Goal: Navigation & Orientation: Find specific page/section

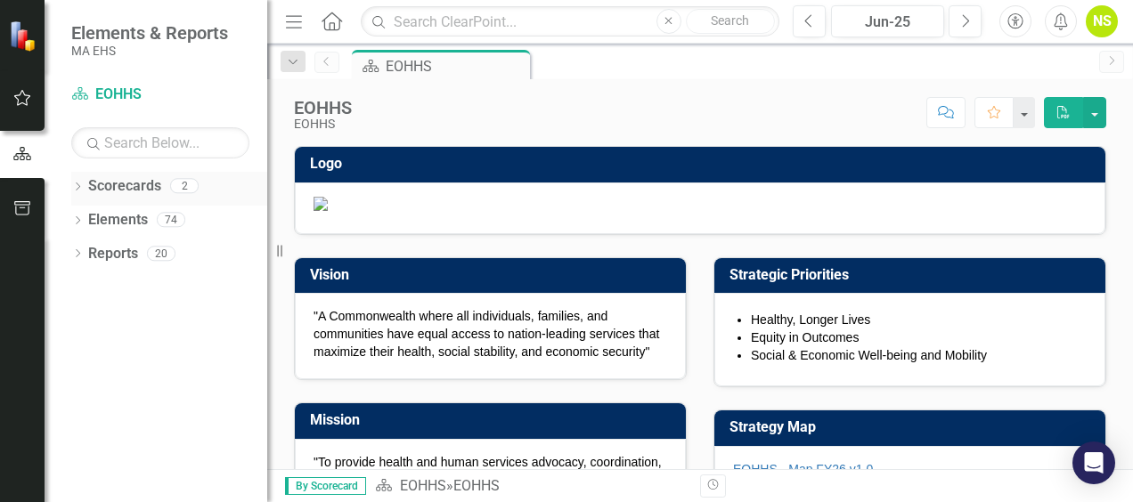
click at [79, 190] on icon "Dropdown" at bounding box center [77, 188] width 12 height 10
click at [128, 219] on link "EOHHS" at bounding box center [182, 220] width 169 height 20
click at [89, 214] on icon "Dropdown" at bounding box center [86, 219] width 13 height 11
click at [143, 256] on link "MCB" at bounding box center [191, 254] width 151 height 20
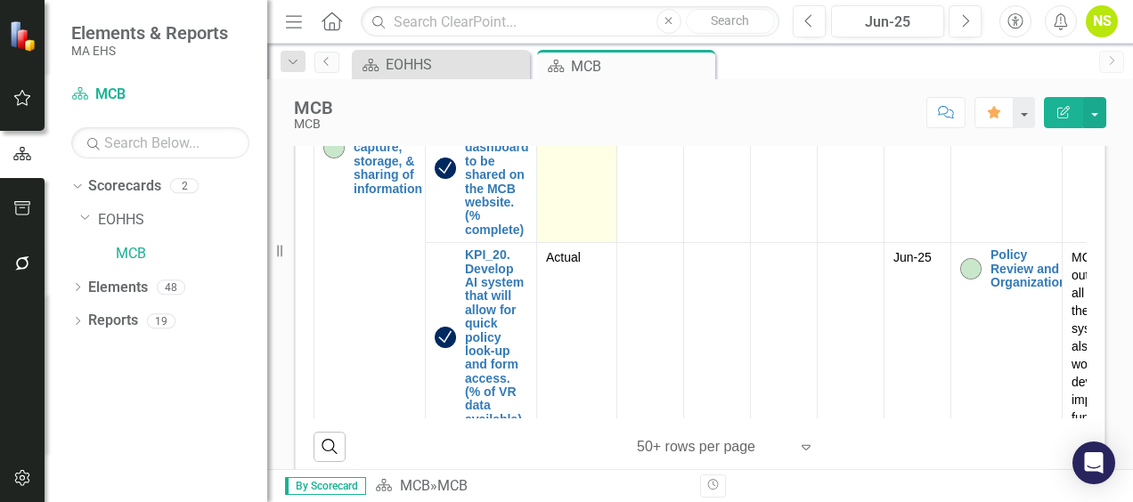
scroll to position [5610, 0]
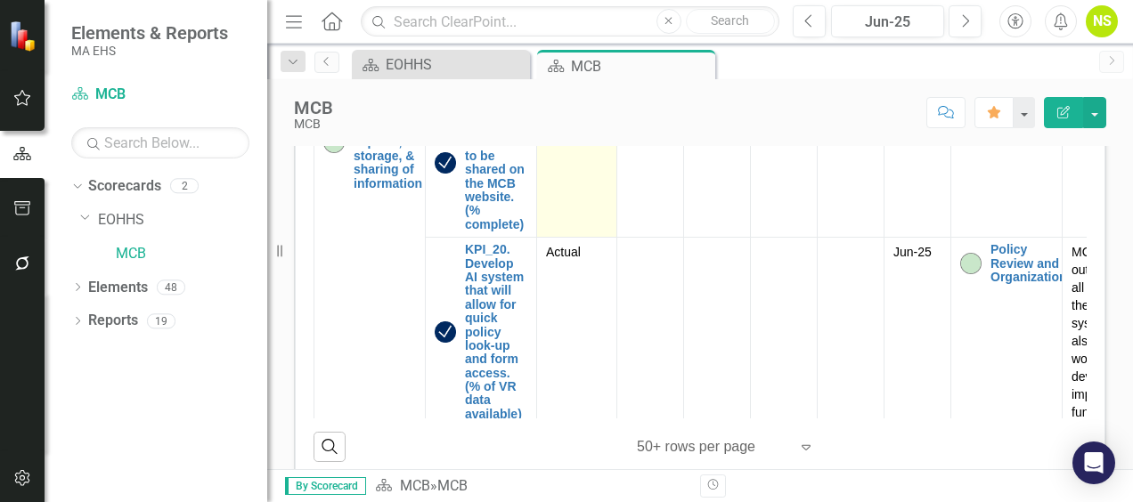
drag, startPoint x: 609, startPoint y: 376, endPoint x: 578, endPoint y: 367, distance: 32.4
click at [578, 238] on td "Actual" at bounding box center [577, 163] width 80 height 149
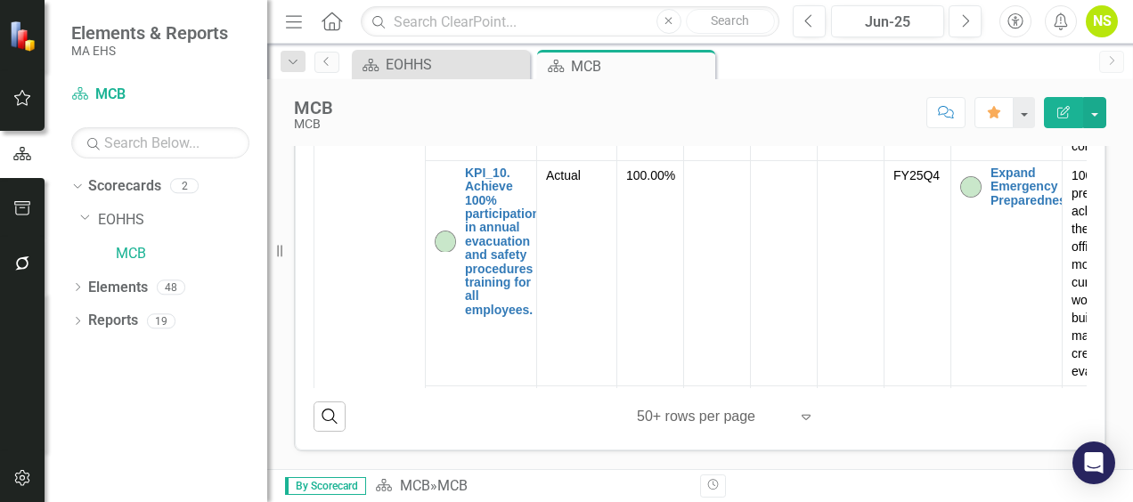
scroll to position [2440, 0]
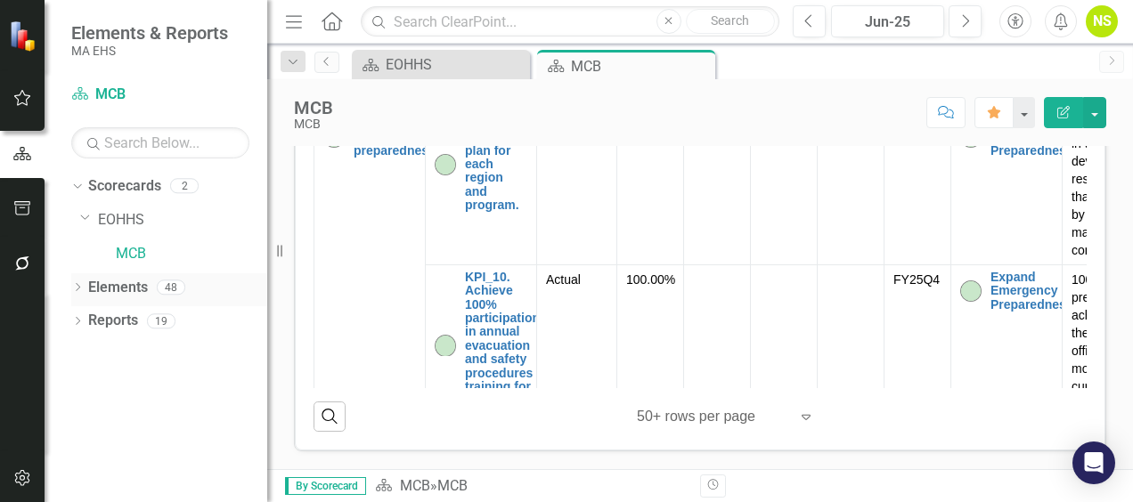
click at [80, 287] on icon "Dropdown" at bounding box center [77, 289] width 12 height 10
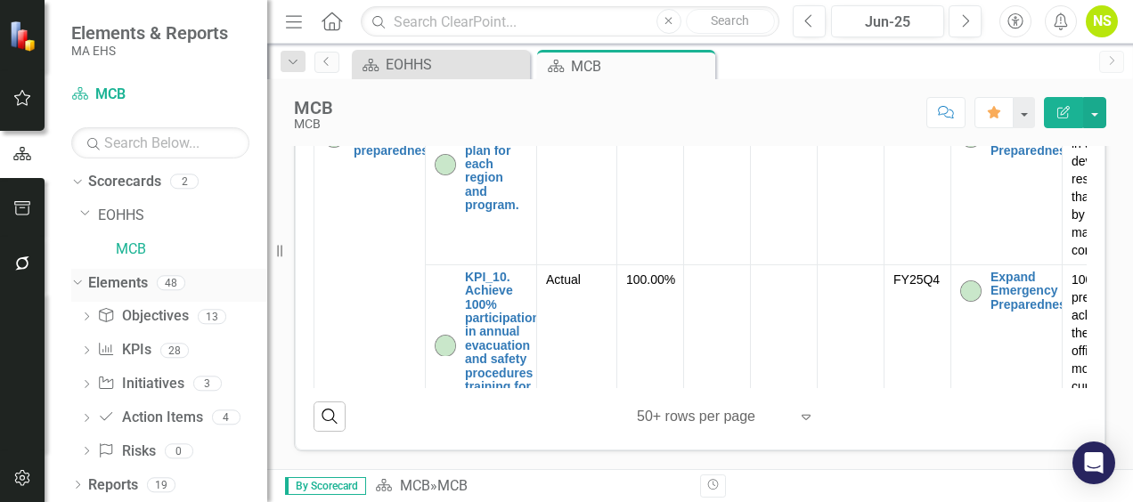
scroll to position [5, 0]
click at [162, 316] on link "Objective Objectives" at bounding box center [142, 315] width 91 height 20
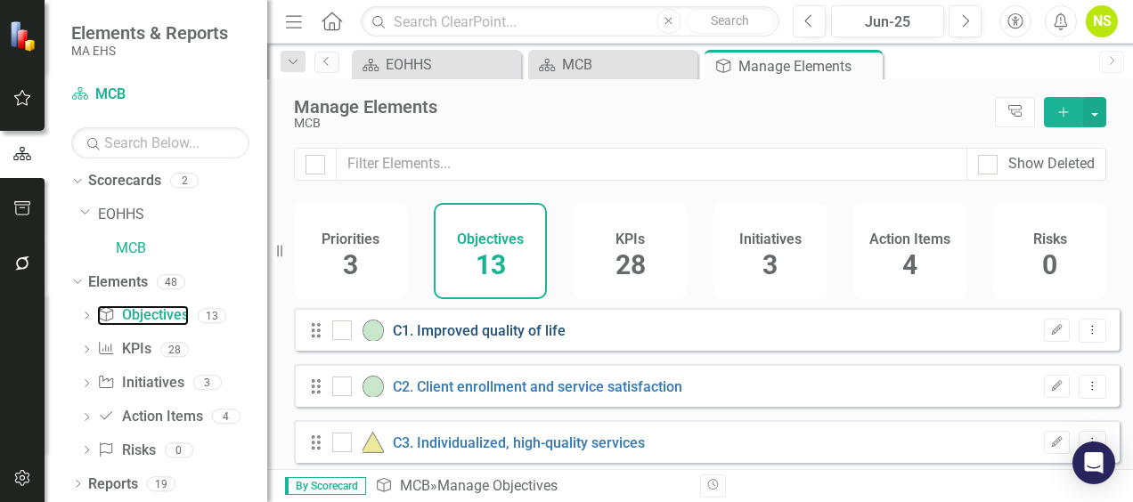
checkbox input "false"
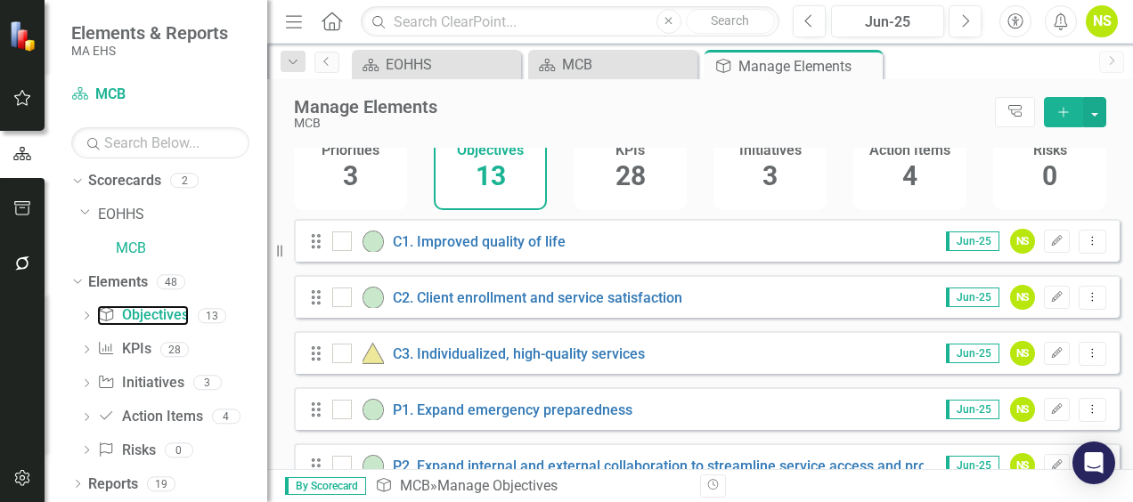
scroll to position [178, 0]
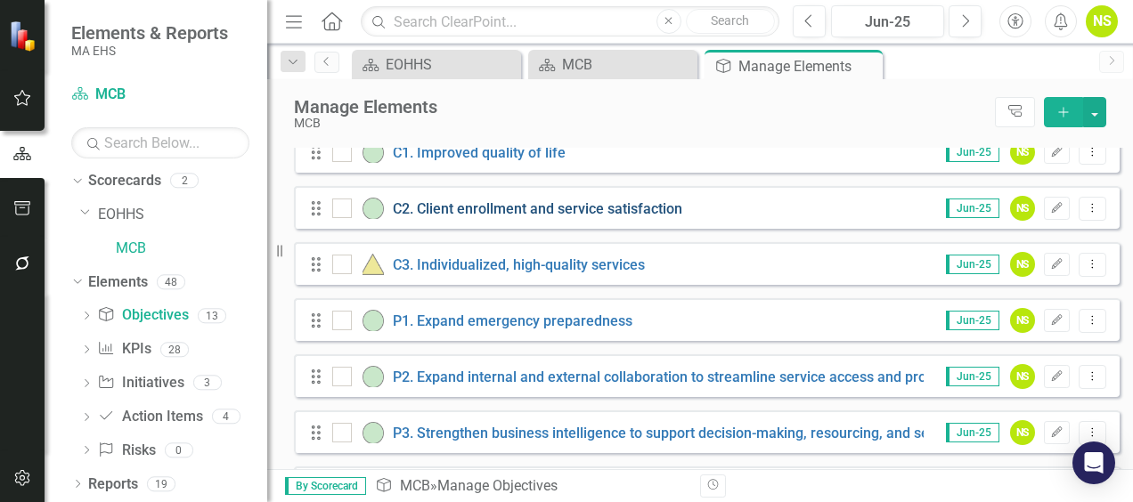
click at [565, 217] on link "C2. Client enrollment and service satisfaction" at bounding box center [537, 208] width 289 height 17
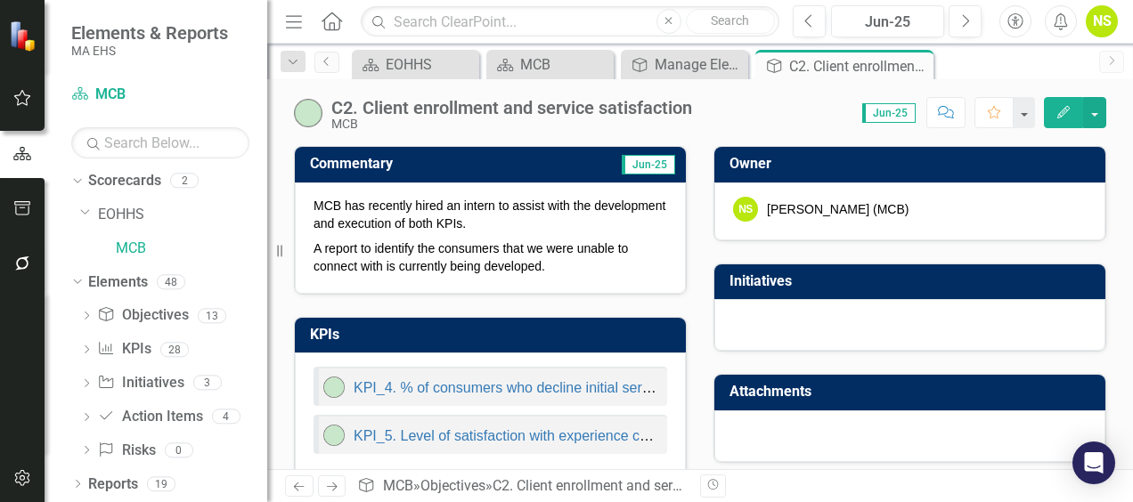
scroll to position [28, 0]
